Goal: Task Accomplishment & Management: Use online tool/utility

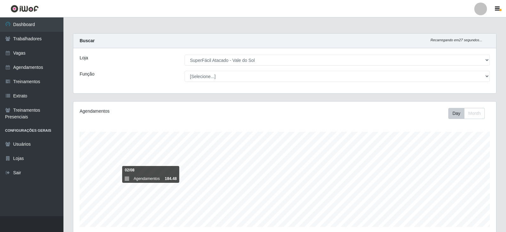
select select "502"
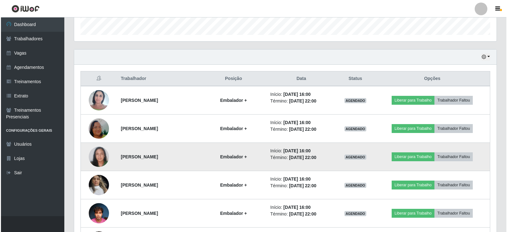
scroll to position [203, 0]
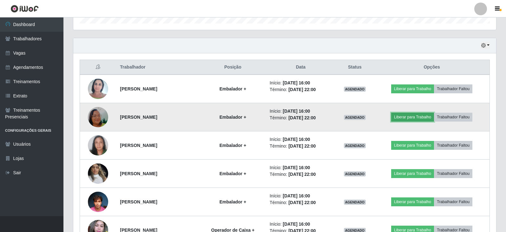
click at [413, 118] on button "Liberar para Trabalho" at bounding box center [412, 117] width 43 height 9
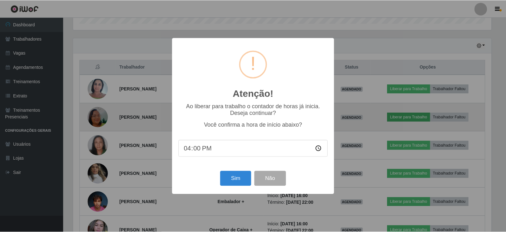
scroll to position [132, 420]
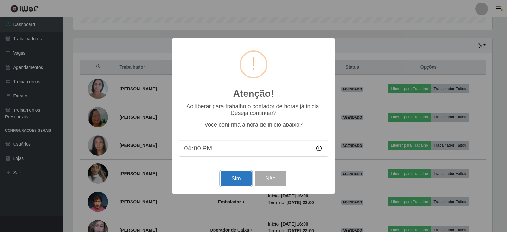
click at [236, 179] on button "Sim" at bounding box center [236, 178] width 31 height 15
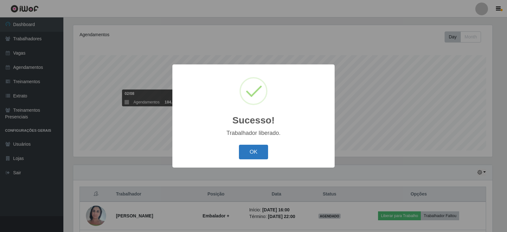
click at [258, 158] on button "OK" at bounding box center [253, 152] width 29 height 15
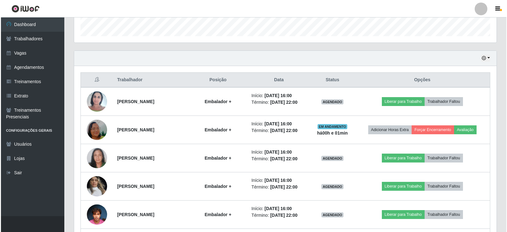
scroll to position [203, 0]
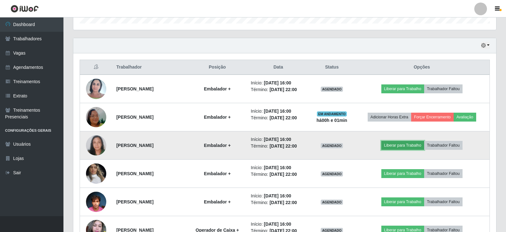
click at [419, 148] on button "Liberar para Trabalho" at bounding box center [402, 145] width 43 height 9
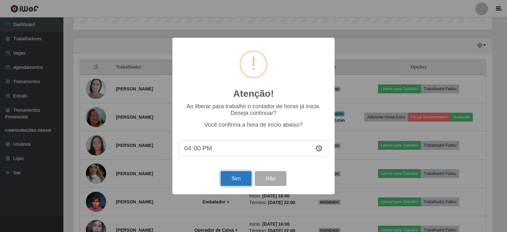
click at [243, 180] on button "Sim" at bounding box center [236, 178] width 31 height 15
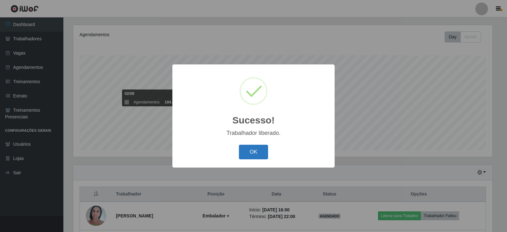
click at [255, 158] on button "OK" at bounding box center [253, 152] width 29 height 15
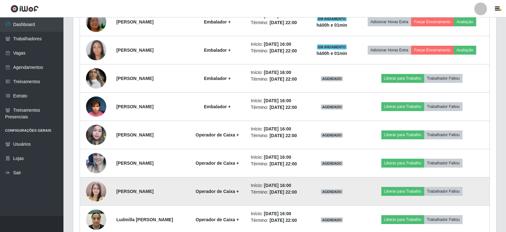
scroll to position [330, 0]
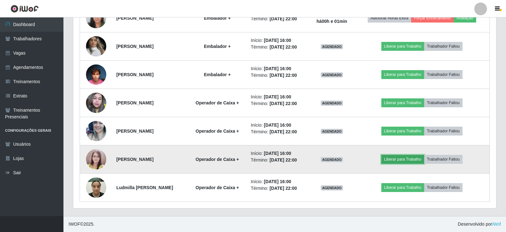
click at [421, 163] on button "Liberar para Trabalho" at bounding box center [402, 159] width 43 height 9
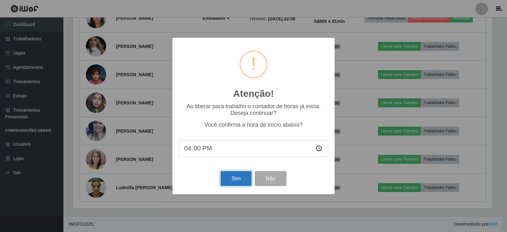
click at [231, 184] on button "Sim" at bounding box center [236, 178] width 31 height 15
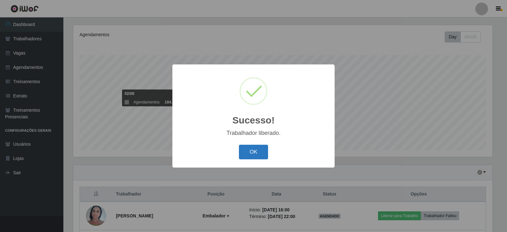
click at [261, 158] on button "OK" at bounding box center [253, 152] width 29 height 15
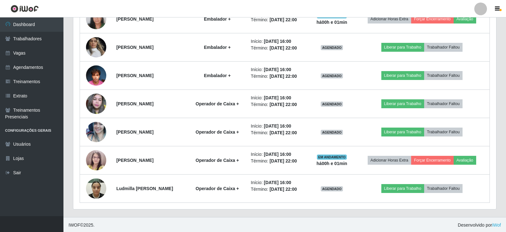
scroll to position [0, 0]
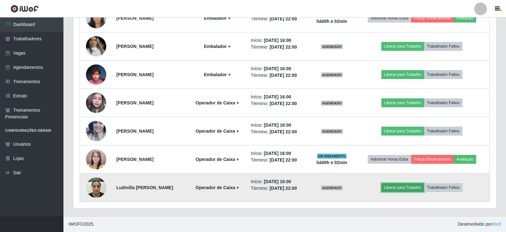
click at [405, 189] on button "Liberar para Trabalho" at bounding box center [402, 187] width 43 height 9
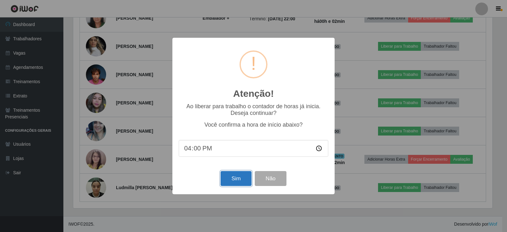
click at [239, 179] on button "Sim" at bounding box center [236, 178] width 31 height 15
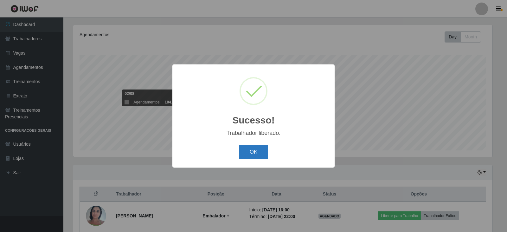
click at [253, 153] on button "OK" at bounding box center [253, 152] width 29 height 15
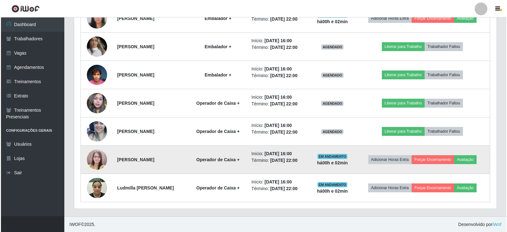
scroll to position [330, 0]
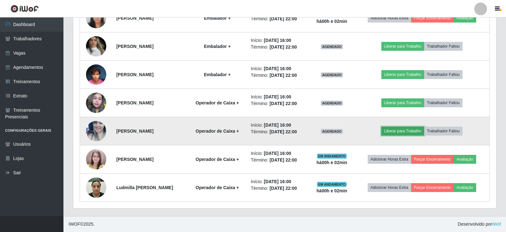
click at [418, 134] on button "Liberar para Trabalho" at bounding box center [402, 131] width 43 height 9
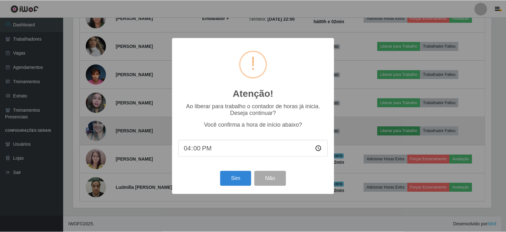
scroll to position [132, 420]
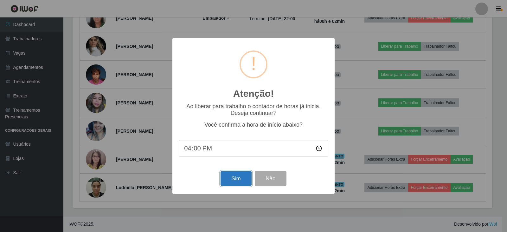
click at [240, 177] on button "Sim" at bounding box center [236, 178] width 31 height 15
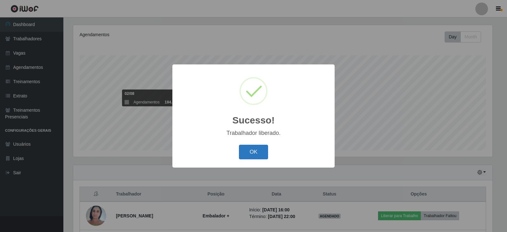
click at [264, 154] on button "OK" at bounding box center [253, 152] width 29 height 15
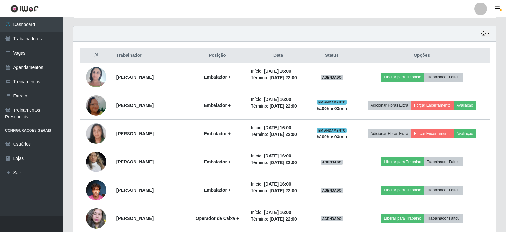
scroll to position [204, 0]
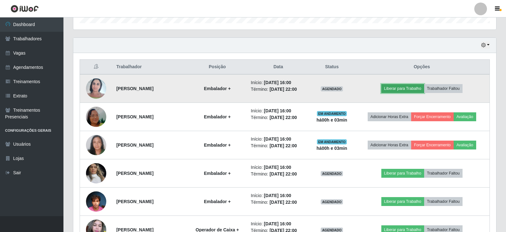
click at [424, 88] on button "Liberar para Trabalho" at bounding box center [402, 88] width 43 height 9
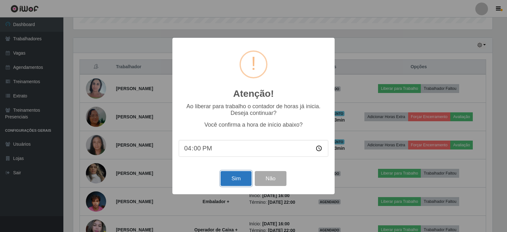
click at [237, 180] on button "Sim" at bounding box center [236, 178] width 31 height 15
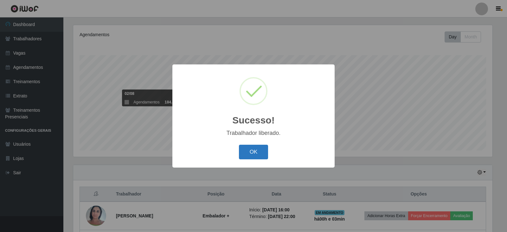
click at [251, 153] on button "OK" at bounding box center [253, 152] width 29 height 15
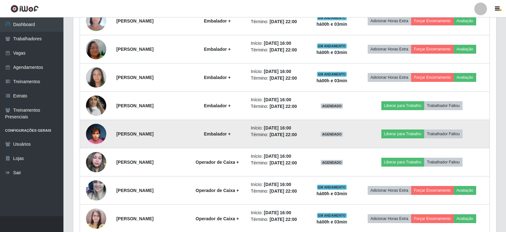
scroll to position [267, 0]
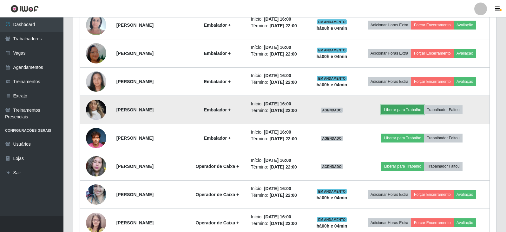
click at [409, 113] on button "Liberar para Trabalho" at bounding box center [402, 109] width 43 height 9
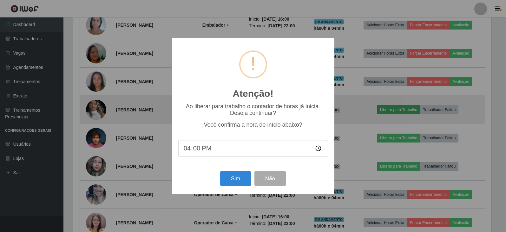
scroll to position [132, 420]
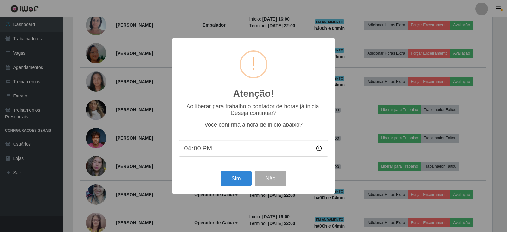
click at [198, 150] on input "16:00" at bounding box center [254, 148] width 150 height 17
type input "16:02"
click at [229, 185] on button "Sim" at bounding box center [236, 178] width 31 height 15
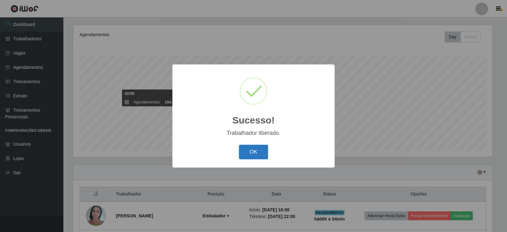
click at [247, 154] on button "OK" at bounding box center [253, 152] width 29 height 15
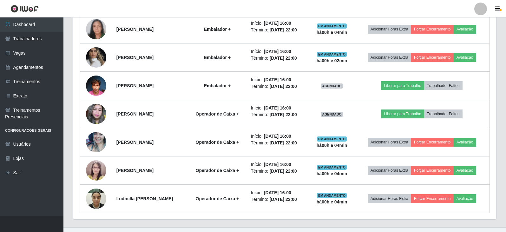
scroll to position [330, 0]
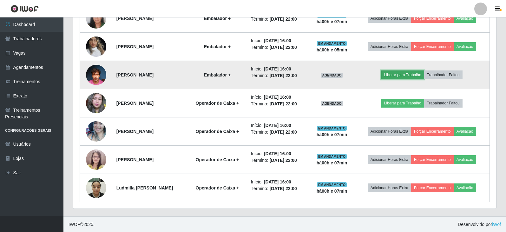
click at [412, 75] on button "Liberar para Trabalho" at bounding box center [402, 74] width 43 height 9
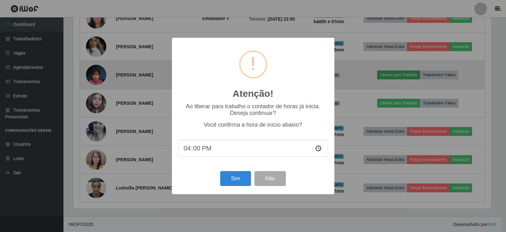
scroll to position [132, 420]
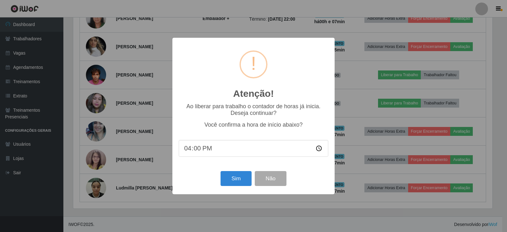
click at [212, 156] on input "16:00" at bounding box center [254, 148] width 150 height 17
click at [201, 152] on input "16:00" at bounding box center [254, 148] width 150 height 17
click at [198, 150] on input "16:00" at bounding box center [254, 148] width 150 height 17
type input "16:05"
click at [234, 180] on button "Sim" at bounding box center [236, 178] width 31 height 15
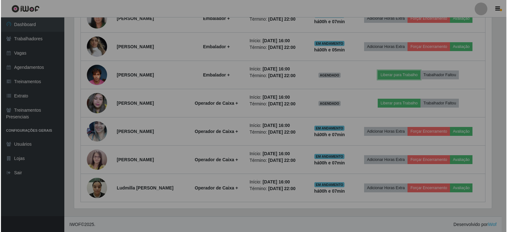
scroll to position [132, 423]
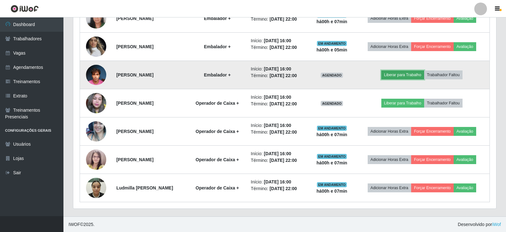
click at [415, 77] on button "Liberar para Trabalho" at bounding box center [402, 74] width 43 height 9
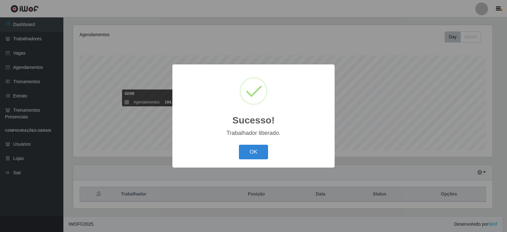
scroll to position [76, 0]
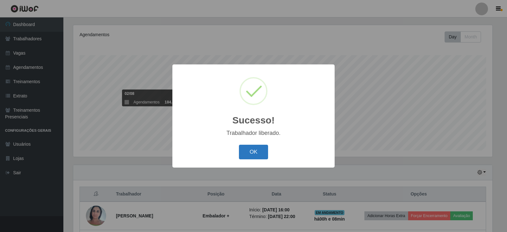
click at [257, 155] on button "OK" at bounding box center [253, 152] width 29 height 15
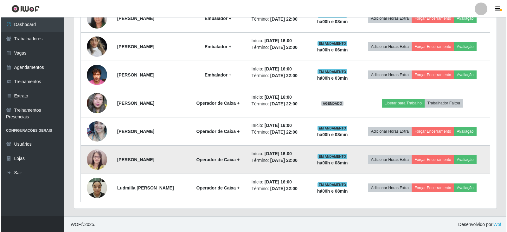
scroll to position [330, 0]
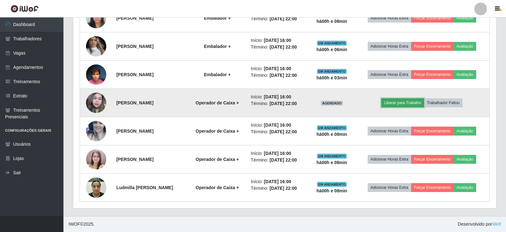
click at [399, 103] on button "Liberar para Trabalho" at bounding box center [402, 102] width 43 height 9
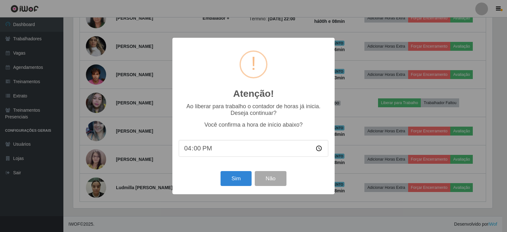
click at [195, 151] on input "16:00" at bounding box center [254, 148] width 150 height 17
type input "16:05"
click at [232, 180] on button "Sim" at bounding box center [236, 178] width 31 height 15
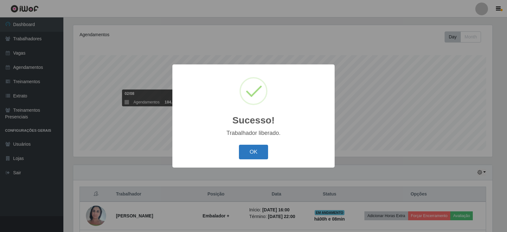
click at [257, 149] on button "OK" at bounding box center [253, 152] width 29 height 15
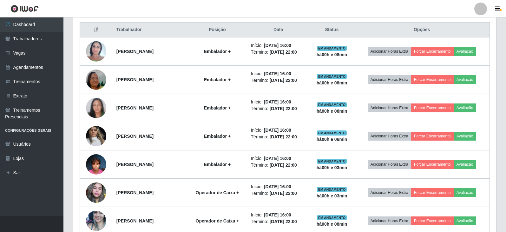
scroll to position [330, 0]
